Goal: Check status: Check status

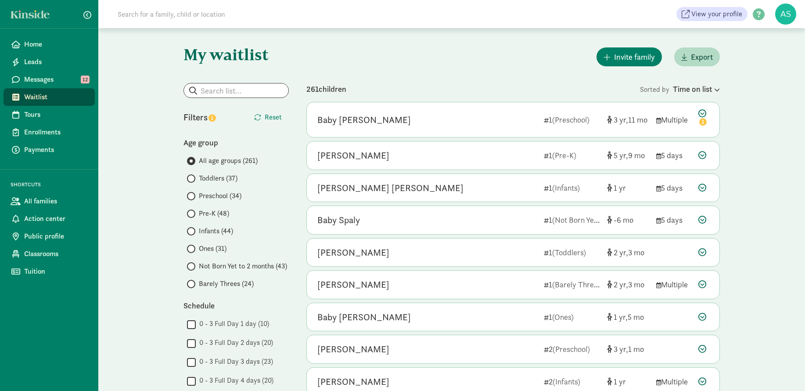
click at [214, 286] on span "Barely Threes (24)" at bounding box center [226, 283] width 55 height 11
click at [193, 286] on input "Barely Threes (24)" at bounding box center [190, 284] width 6 height 6
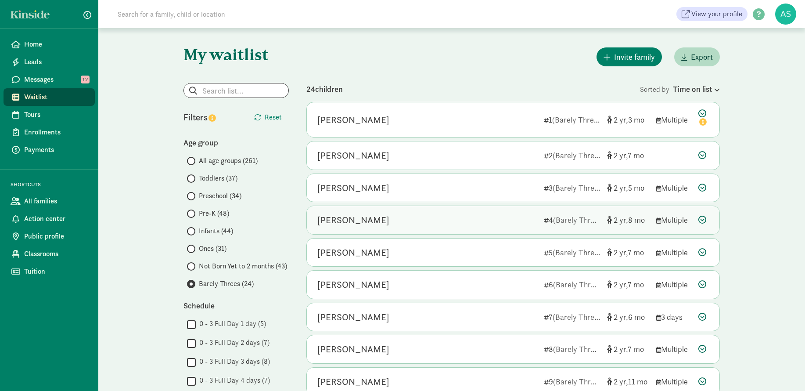
click at [389, 220] on div "[PERSON_NAME]" at bounding box center [426, 220] width 219 height 14
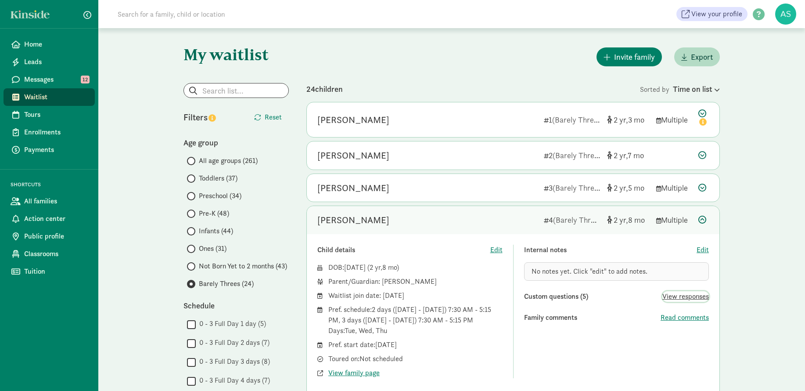
click at [682, 296] on span "View responses" at bounding box center [685, 296] width 47 height 11
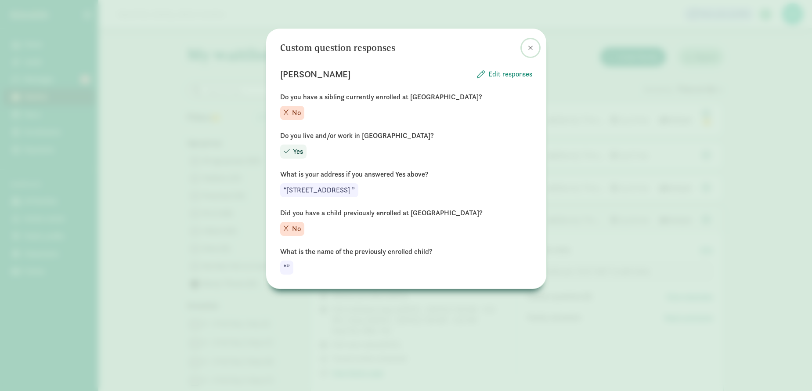
click at [531, 47] on span at bounding box center [530, 47] width 5 height 7
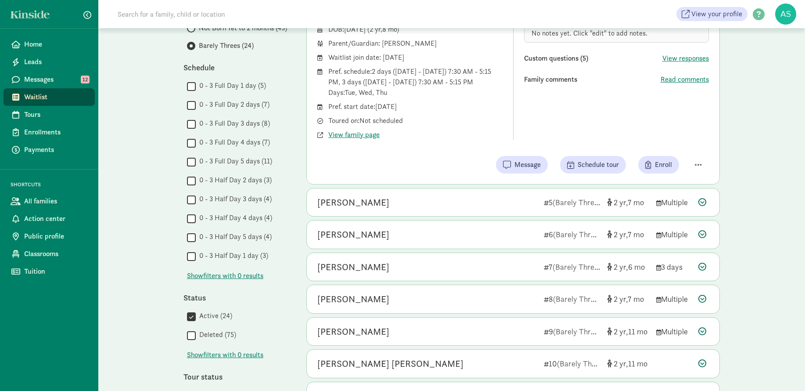
scroll to position [307, 0]
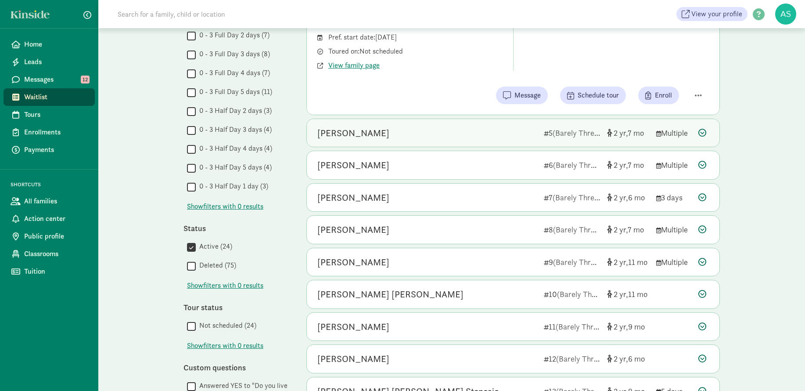
click at [366, 127] on div "[PERSON_NAME]" at bounding box center [353, 133] width 72 height 14
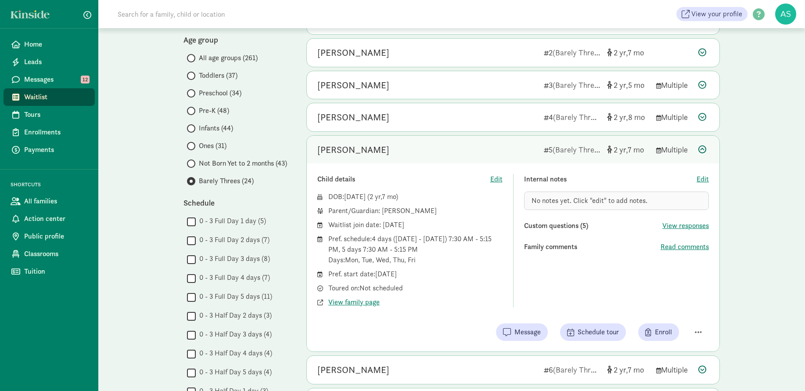
scroll to position [44, 0]
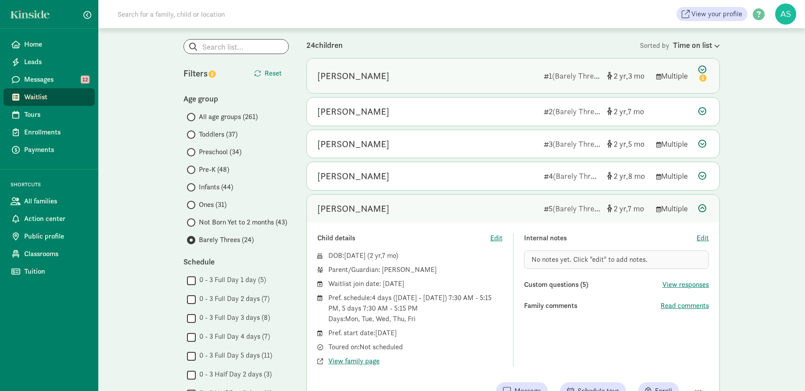
click at [374, 69] on div "[PERSON_NAME]" at bounding box center [426, 76] width 219 height 14
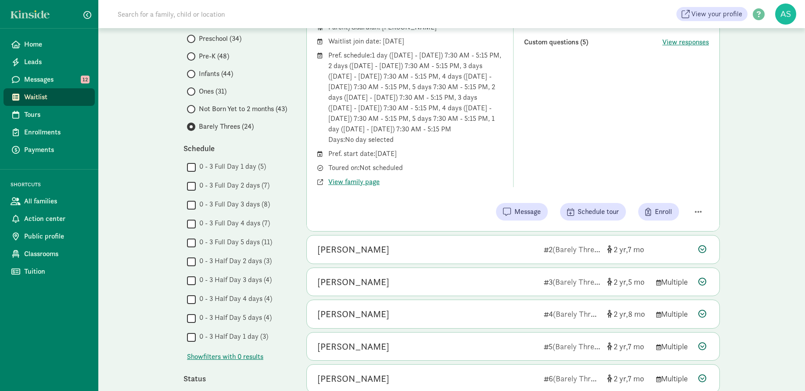
scroll to position [176, 0]
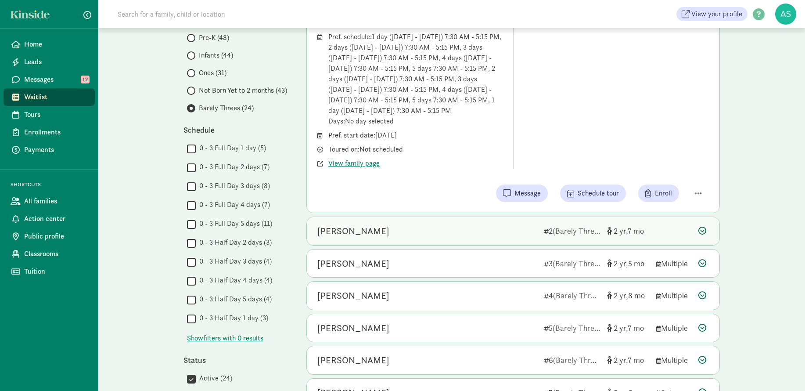
click at [389, 228] on div "[PERSON_NAME]" at bounding box center [353, 231] width 72 height 14
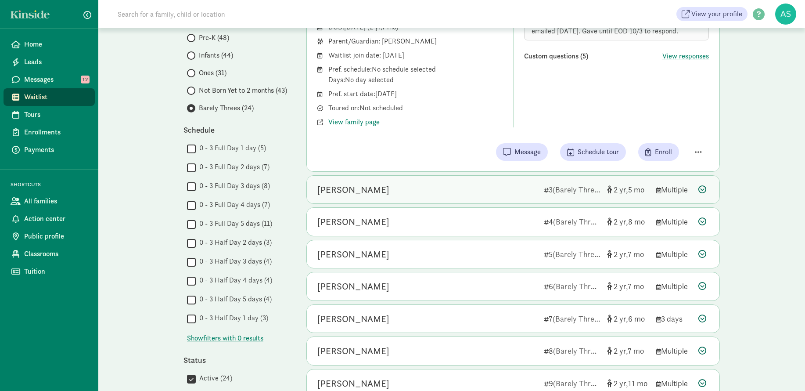
click at [390, 190] on div "[PERSON_NAME]" at bounding box center [426, 190] width 219 height 14
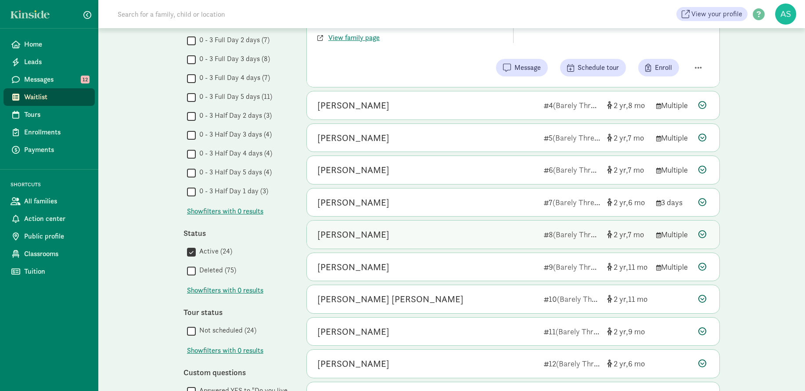
scroll to position [307, 0]
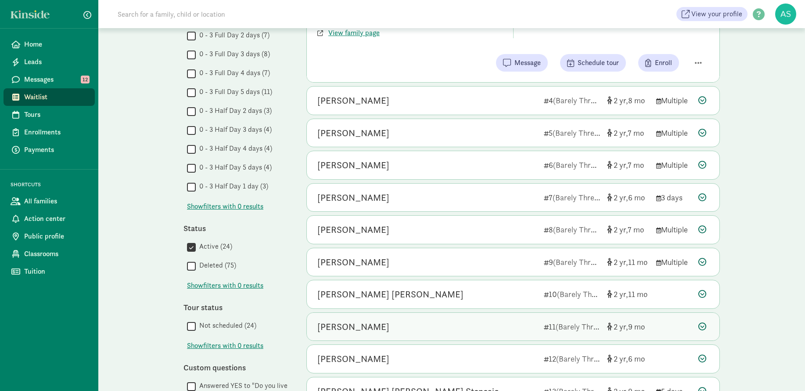
click at [377, 330] on div "[PERSON_NAME]" at bounding box center [353, 327] width 72 height 14
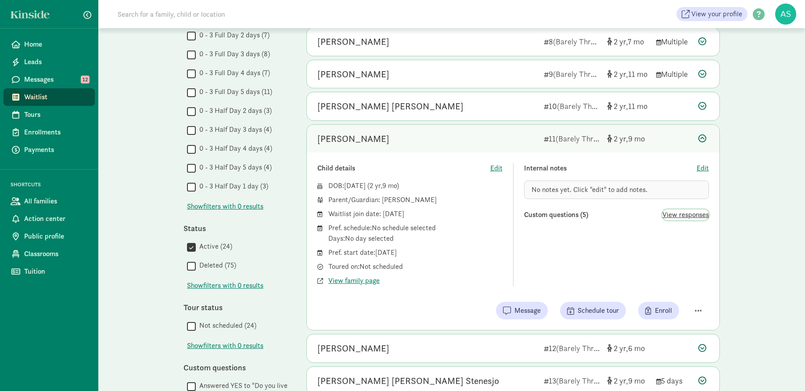
click at [691, 215] on span "View responses" at bounding box center [685, 214] width 47 height 11
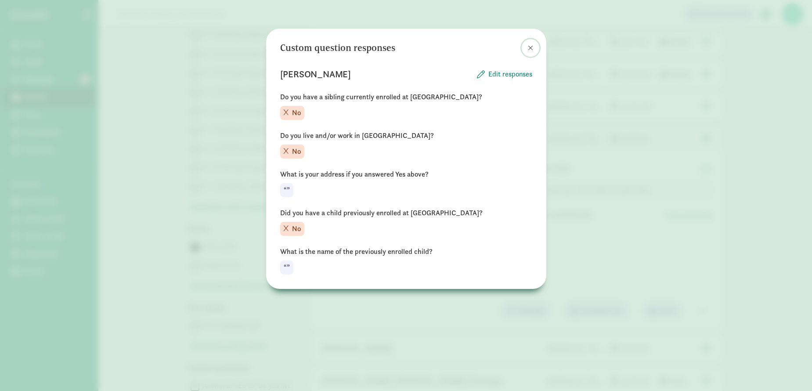
click at [530, 47] on span at bounding box center [530, 47] width 5 height 7
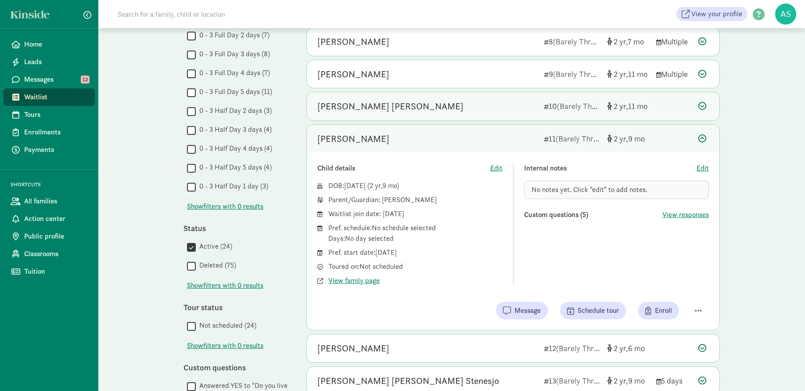
click at [386, 104] on div "[PERSON_NAME] [PERSON_NAME]" at bounding box center [390, 106] width 146 height 14
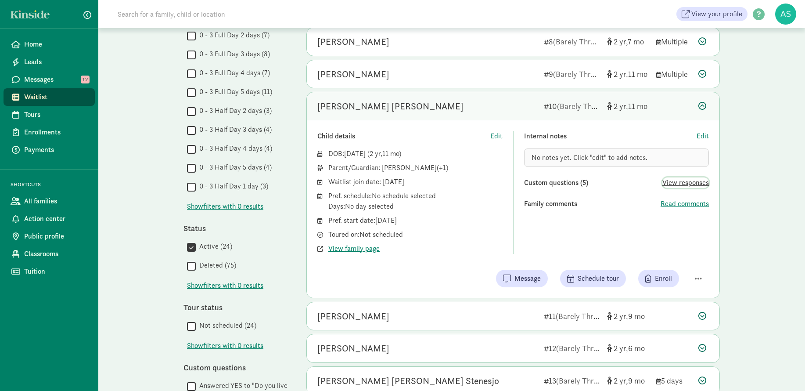
click at [689, 182] on span "View responses" at bounding box center [685, 182] width 47 height 11
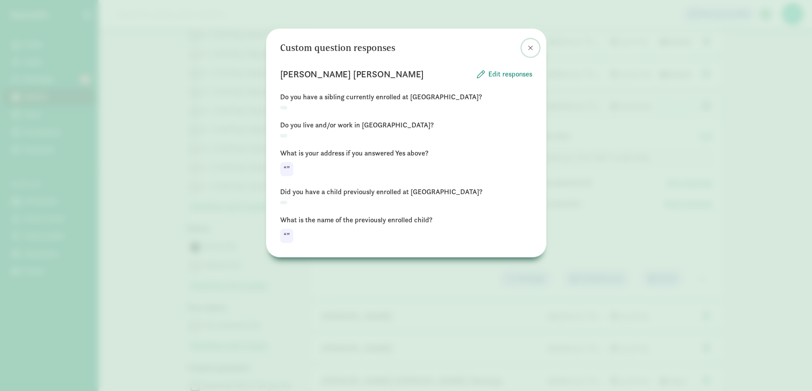
click at [530, 48] on span at bounding box center [530, 47] width 5 height 7
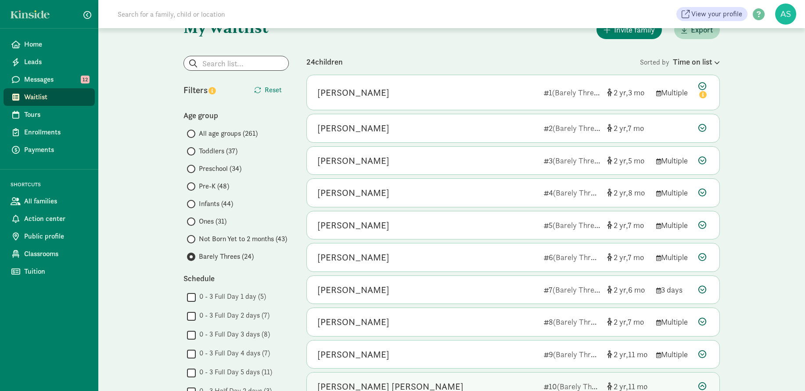
scroll to position [0, 0]
